Goal: Find specific page/section: Find specific page/section

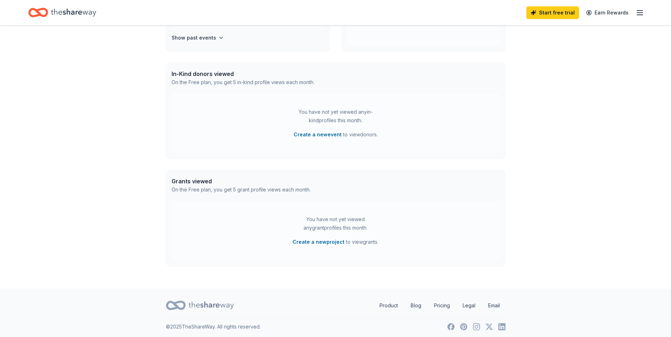
scroll to position [152, 0]
click at [640, 11] on line "button" at bounding box center [640, 11] width 6 height 0
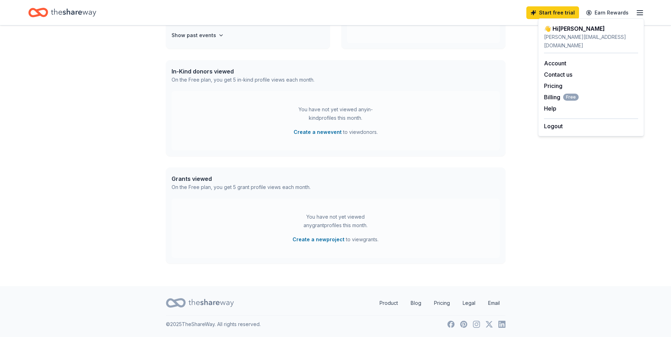
click at [613, 219] on div "👋 Hi [PERSON_NAME] In-Kind Create new event You don't have an active event. Cre…" at bounding box center [335, 79] width 671 height 413
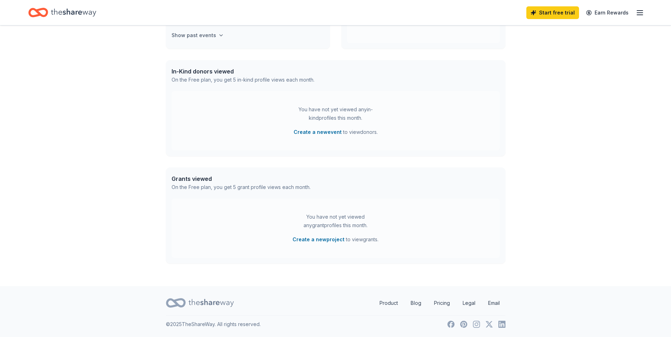
click at [205, 33] on h4 "Show past events" at bounding box center [194, 35] width 45 height 8
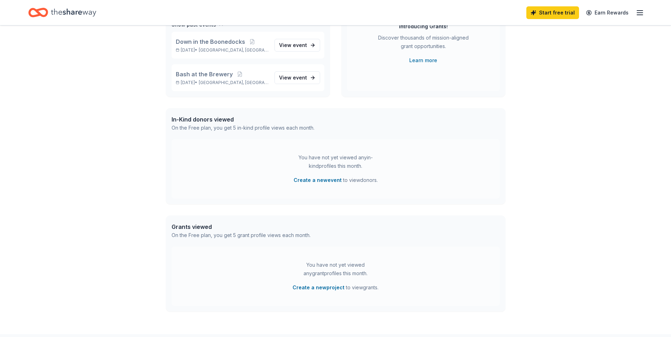
scroll to position [11, 0]
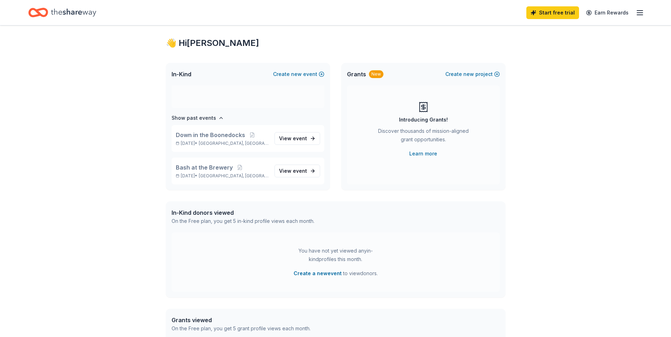
click at [41, 11] on icon "Home" at bounding box center [38, 12] width 20 height 17
drag, startPoint x: 645, startPoint y: 12, endPoint x: 641, endPoint y: 12, distance: 3.9
click at [645, 12] on div "Start free trial Earn Rewards" at bounding box center [335, 12] width 671 height 25
click at [640, 12] on icon "button" at bounding box center [639, 12] width 8 height 8
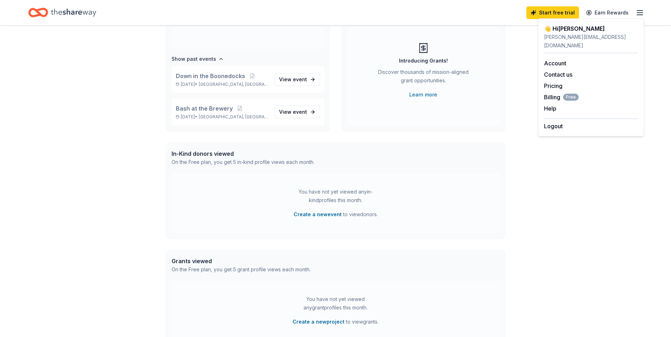
scroll to position [81, 0]
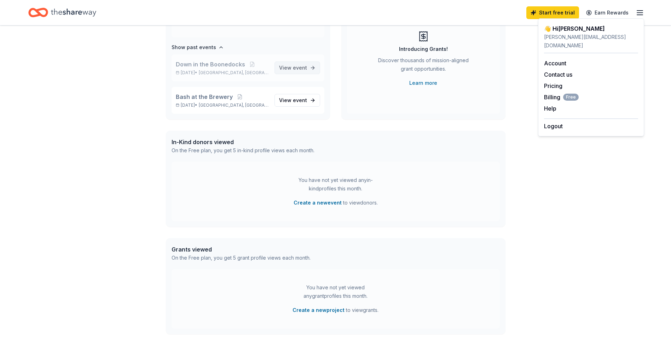
click at [293, 69] on span "event" at bounding box center [300, 68] width 14 height 6
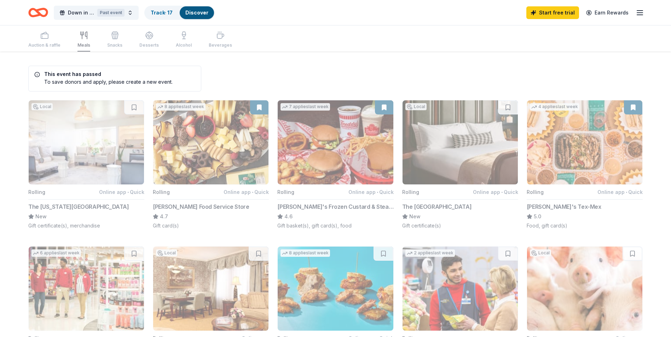
click at [150, 46] on div "Auction & raffle Meals Snacks Desserts Alcohol Beverages" at bounding box center [130, 39] width 204 height 23
click at [191, 46] on div "Auction & raffle Meals Snacks Desserts Alcohol Beverages" at bounding box center [130, 39] width 204 height 23
click at [225, 45] on div "Auction & raffle Meals Snacks Desserts Alcohol Beverages" at bounding box center [130, 39] width 204 height 23
